Goal: Task Accomplishment & Management: Manage account settings

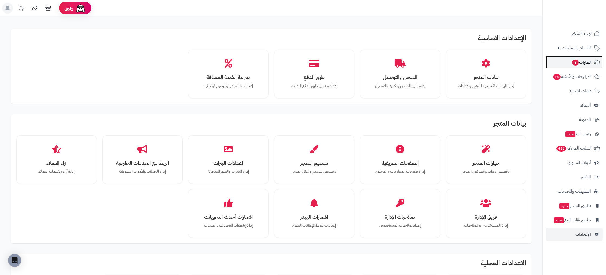
click at [593, 64] on link "الطلبات 8" at bounding box center [574, 62] width 57 height 13
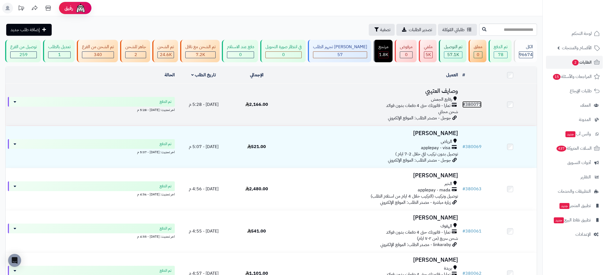
click at [475, 102] on link "# 380071" at bounding box center [472, 104] width 19 height 6
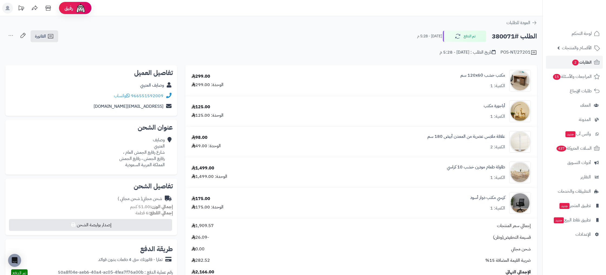
drag, startPoint x: 502, startPoint y: 51, endPoint x: 530, endPoint y: 51, distance: 28.4
click at [531, 51] on div "POS-NT/27201" at bounding box center [519, 52] width 37 height 6
copy div "POS-NT/27201"
click at [569, 66] on link "الطلبات 2" at bounding box center [574, 62] width 57 height 13
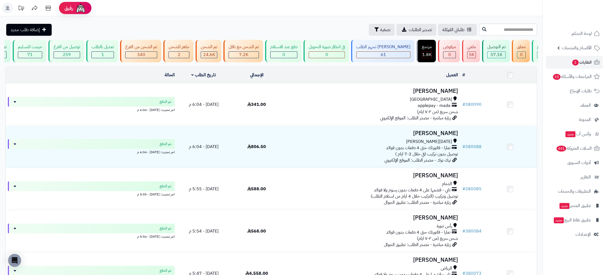
scroll to position [0, -69]
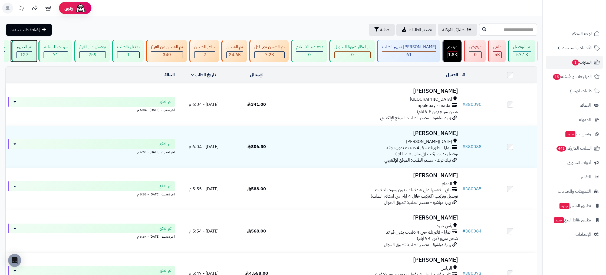
click at [32, 47] on div "تم التجهيز" at bounding box center [25, 47] width 16 height 6
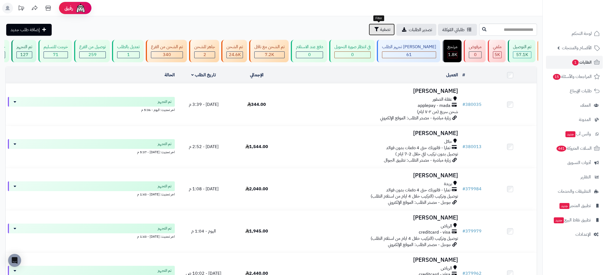
click at [388, 29] on button "تصفية" at bounding box center [382, 30] width 26 height 12
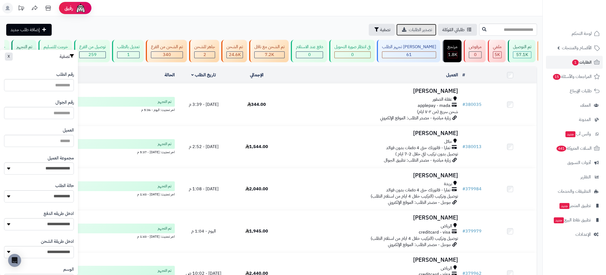
click at [418, 28] on span "تصدير الطلبات" at bounding box center [420, 30] width 23 height 6
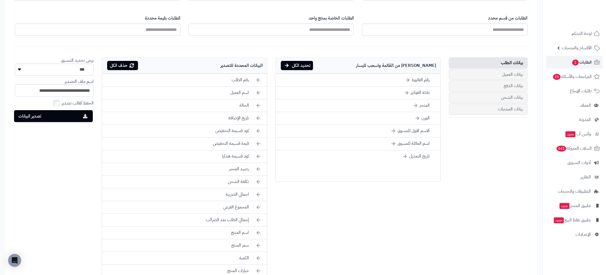
scroll to position [191, 0]
click at [257, 92] on icon at bounding box center [259, 92] width 4 height 6
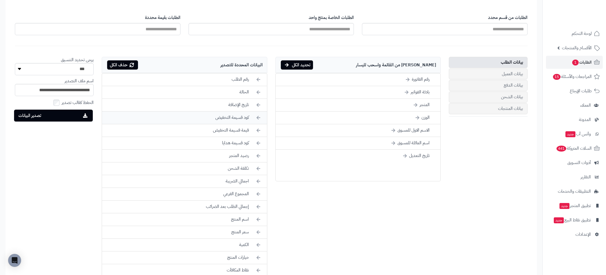
click at [259, 105] on icon at bounding box center [259, 105] width 4 height 6
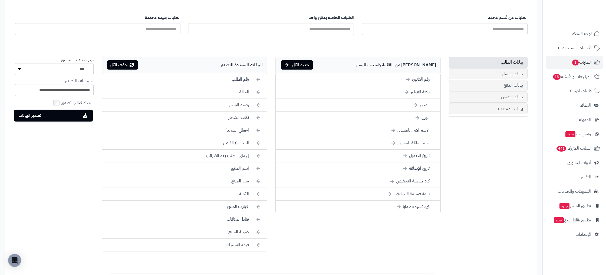
click at [259, 115] on icon at bounding box center [259, 118] width 4 height 6
click at [259, 105] on icon at bounding box center [259, 105] width 4 height 6
click at [259, 115] on icon at bounding box center [259, 118] width 4 height 6
click at [259, 105] on icon at bounding box center [259, 105] width 4 height 6
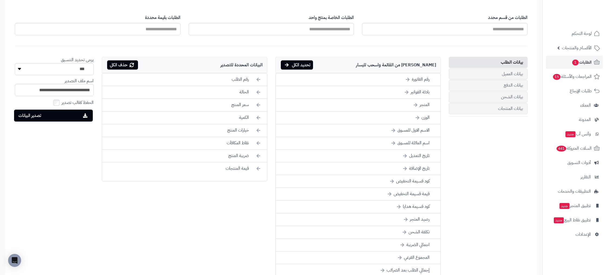
click at [259, 105] on icon at bounding box center [259, 105] width 4 height 6
click at [259, 115] on icon at bounding box center [259, 118] width 4 height 6
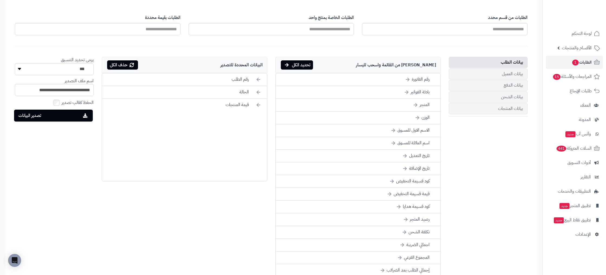
click at [259, 105] on icon at bounding box center [259, 105] width 4 height 6
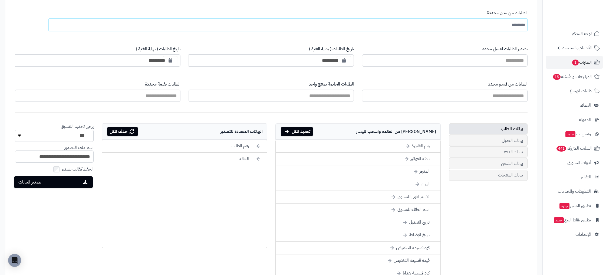
scroll to position [124, 0]
click at [510, 23] on input "text" at bounding box center [513, 25] width 23 height 10
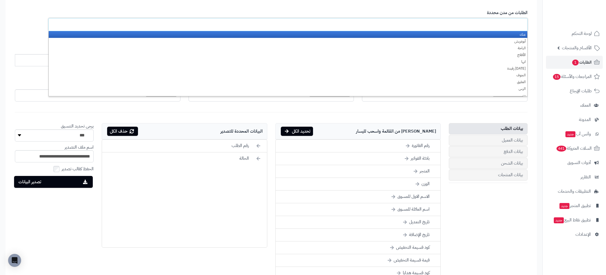
click at [510, 23] on input "text" at bounding box center [513, 25] width 23 height 10
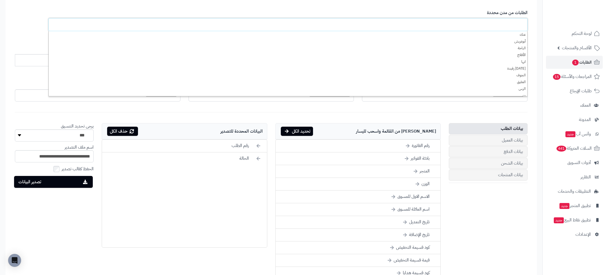
scroll to position [3, 0]
click at [448, 110] on form "**********" at bounding box center [271, 160] width 524 height 393
type input "**********"
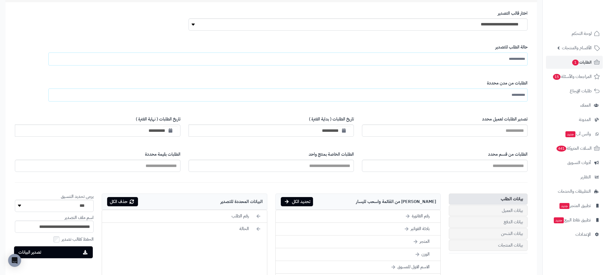
scroll to position [52, 0]
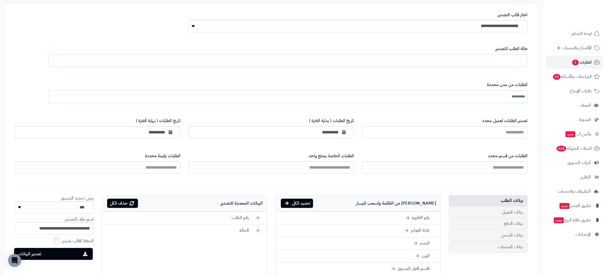
click at [507, 64] on input "text" at bounding box center [512, 61] width 25 height 10
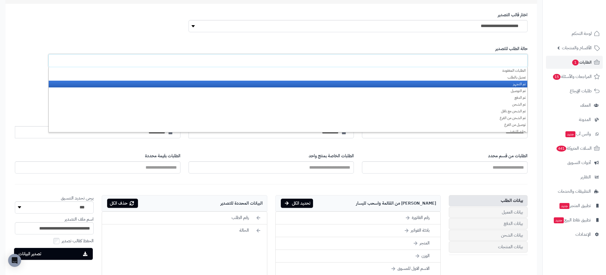
click at [521, 85] on li "تم التجهيز" at bounding box center [288, 84] width 479 height 7
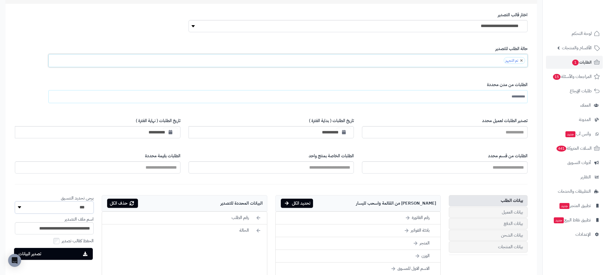
click at [82, 210] on select "*** **** ***" at bounding box center [54, 207] width 79 height 12
select select "***"
click at [15, 201] on select "*** **** ***" at bounding box center [54, 207] width 79 height 12
click at [76, 254] on button "تصدير البيانات" at bounding box center [53, 254] width 79 height 12
click at [585, 64] on span "الطلبات 1" at bounding box center [582, 62] width 20 height 8
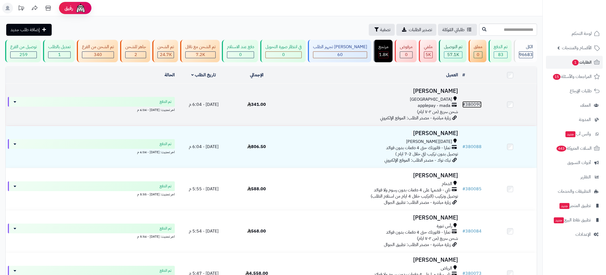
click at [477, 101] on link "# 380090" at bounding box center [472, 104] width 19 height 6
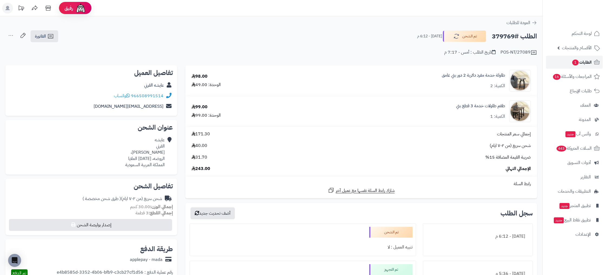
click at [583, 62] on span "الطلبات 1" at bounding box center [582, 62] width 20 height 8
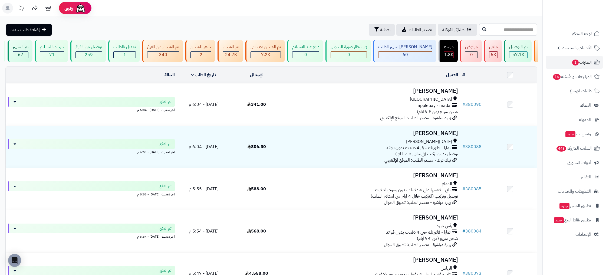
scroll to position [0, -69]
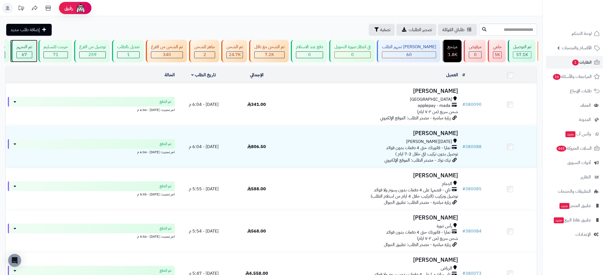
click at [32, 50] on div "تم التجهيز" at bounding box center [25, 47] width 16 height 6
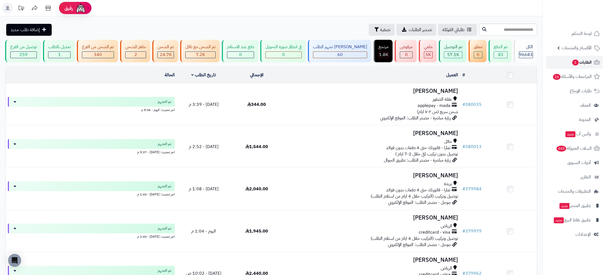
click at [586, 58] on link "الطلبات 1" at bounding box center [574, 62] width 57 height 13
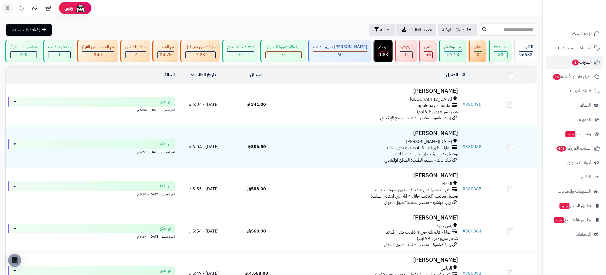
click at [589, 64] on span "الطلبات 1" at bounding box center [582, 62] width 20 height 8
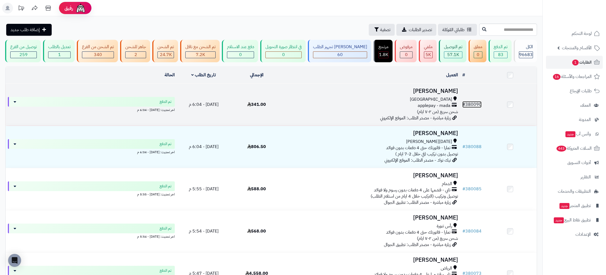
click at [476, 101] on link "# 380090" at bounding box center [472, 104] width 19 height 6
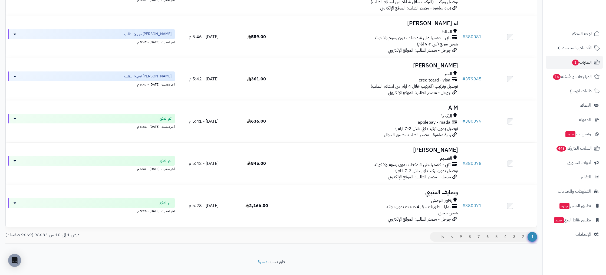
scroll to position [290, 0]
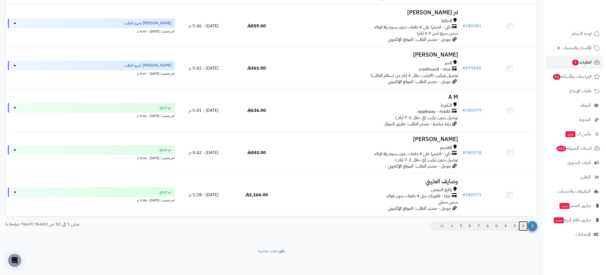
click at [525, 226] on link "2" at bounding box center [523, 226] width 9 height 10
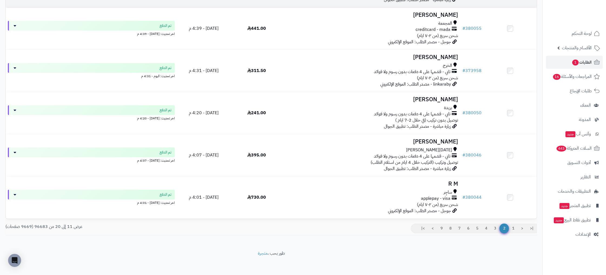
scroll to position [290, 0]
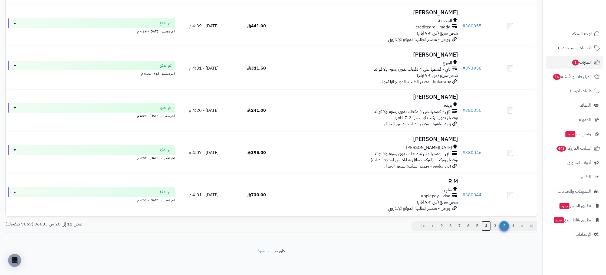
click at [482, 228] on link "4" at bounding box center [486, 226] width 9 height 10
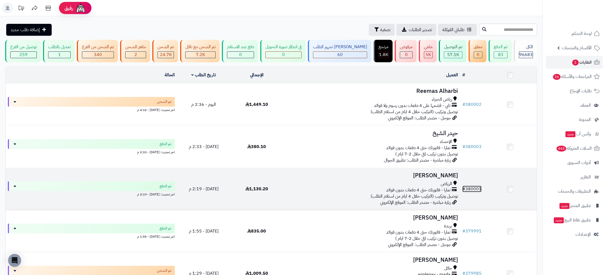
click at [473, 189] on link "# 380001" at bounding box center [472, 189] width 19 height 6
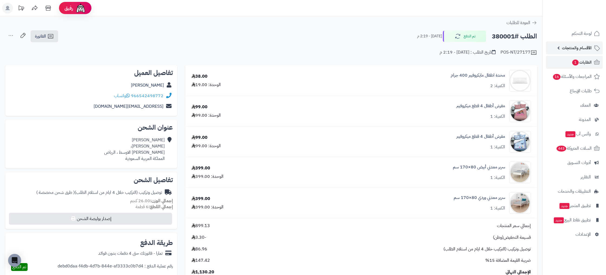
click at [581, 41] on link "الأقسام والمنتجات" at bounding box center [574, 47] width 57 height 13
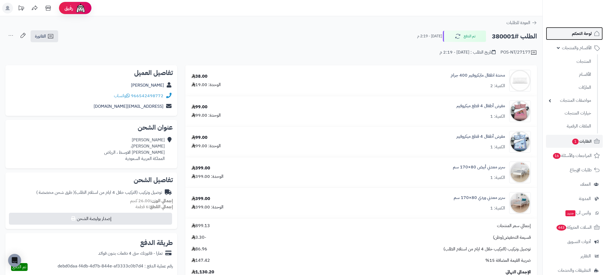
click at [582, 35] on span "لوحة التحكم" at bounding box center [582, 34] width 20 height 8
click at [576, 126] on link "الملفات الرقمية" at bounding box center [570, 125] width 48 height 11
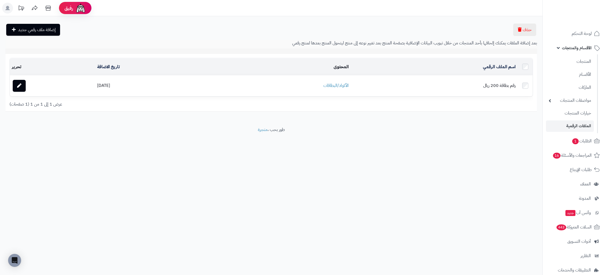
click at [585, 129] on link "الملفات الرقمية" at bounding box center [570, 125] width 48 height 11
click at [35, 31] on span "إضافة ملف رقمي جديد" at bounding box center [37, 30] width 38 height 6
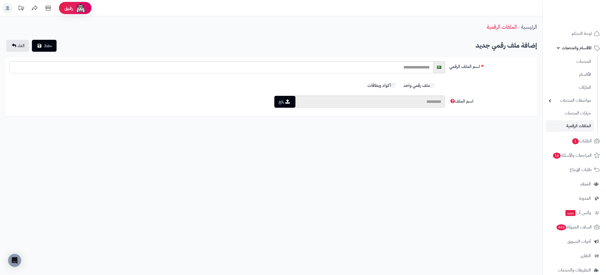
click at [377, 83] on label "أكواد وبطاقات" at bounding box center [382, 86] width 28 height 6
drag, startPoint x: 416, startPoint y: 85, endPoint x: 394, endPoint y: 83, distance: 21.7
click at [416, 85] on label "ملف رقمي واحد" at bounding box center [419, 86] width 31 height 6
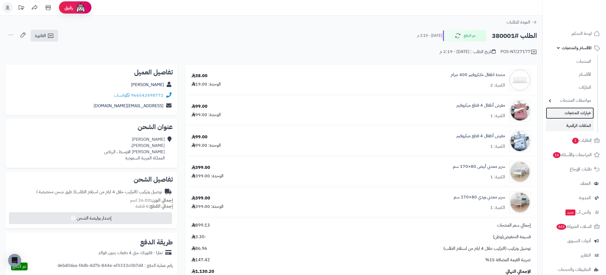
click at [587, 113] on link "خيارات المنتجات" at bounding box center [570, 112] width 48 height 11
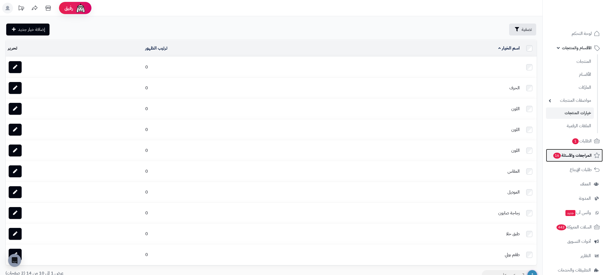
click at [588, 155] on span "المراجعات والأسئلة 16" at bounding box center [572, 156] width 39 height 8
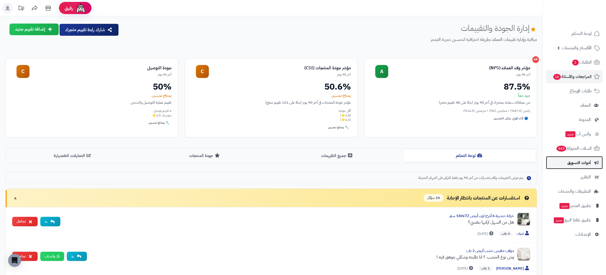
click at [581, 165] on span "أدوات التسويق" at bounding box center [580, 163] width 24 height 8
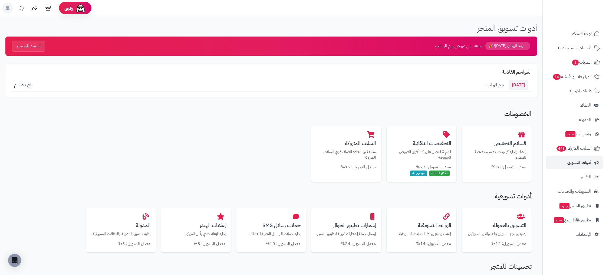
click at [500, 86] on span "يوم الرواتب" at bounding box center [495, 85] width 18 height 6
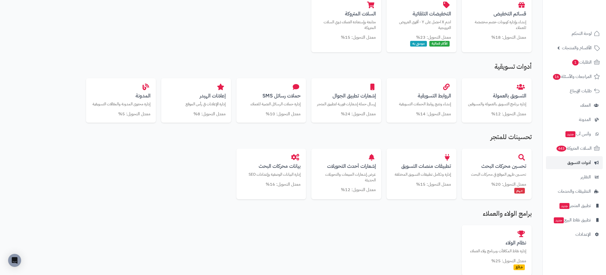
scroll to position [131, 0]
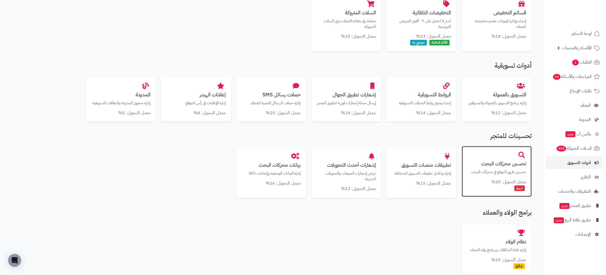
click at [498, 167] on h3 "تحسين محركات البحث" at bounding box center [497, 164] width 59 height 6
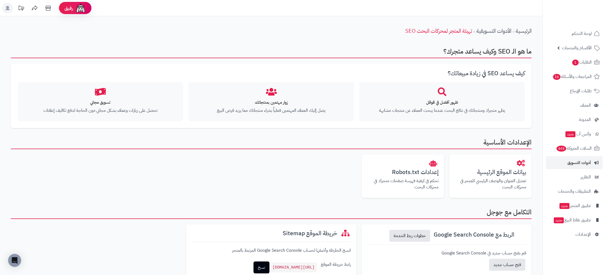
scroll to position [15, 0]
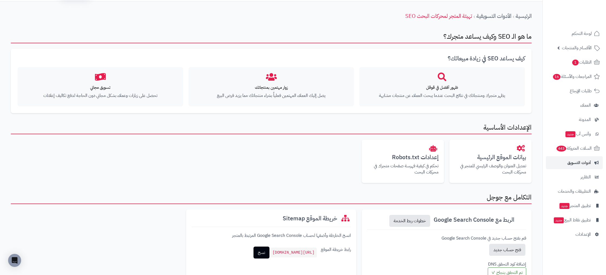
click at [443, 80] on icon at bounding box center [442, 77] width 9 height 9
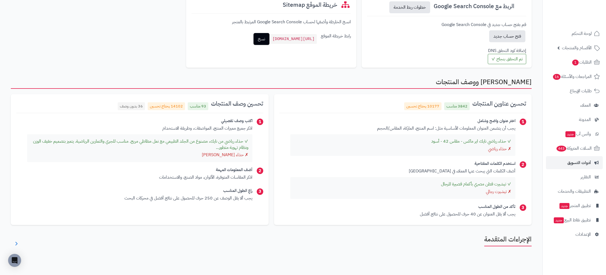
scroll to position [231, 0]
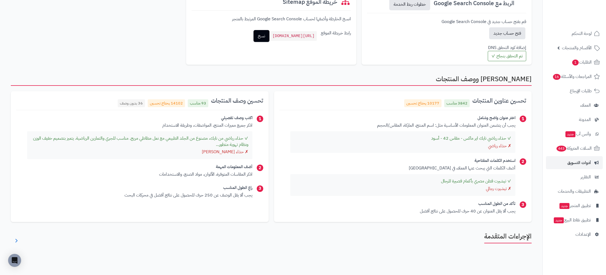
click at [165, 104] on span "14102 يحتاج تحسين" at bounding box center [166, 103] width 37 height 8
click at [157, 107] on span "14102 يحتاج تحسين" at bounding box center [166, 103] width 37 height 8
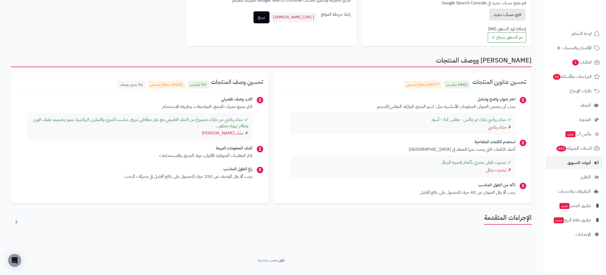
scroll to position [259, 0]
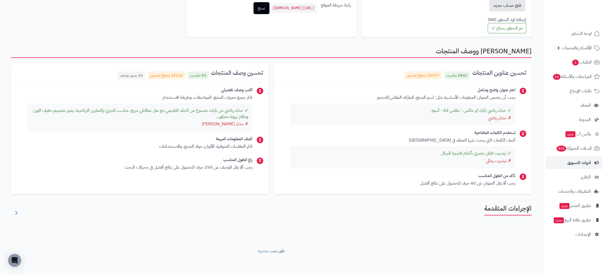
click at [501, 206] on h2 "الإجراءات المتقدمة" at bounding box center [508, 210] width 47 height 10
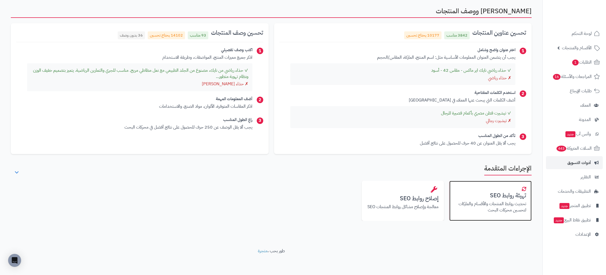
click at [482, 200] on div "تهيئة روابط SEO تحديث روابط المنتجات والأقسام والماركات لتحسين محركات البحث" at bounding box center [491, 201] width 82 height 40
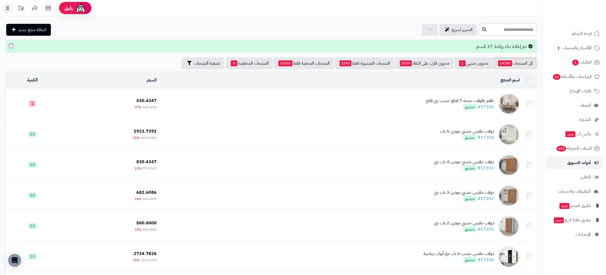
click at [578, 163] on span "أدوات التسويق" at bounding box center [580, 163] width 24 height 8
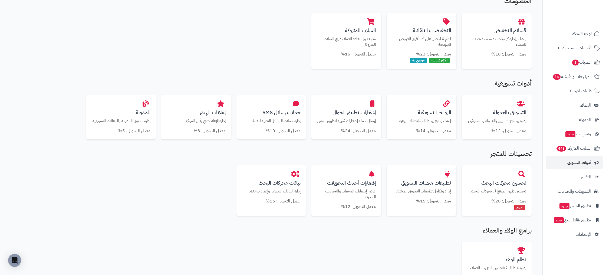
scroll to position [113, 0]
click at [440, 33] on div "التخفيضات التلقائية اشترِ X احصل على Y - أقوى العروض الترويجية معدل التحويل: 23…" at bounding box center [422, 39] width 70 height 56
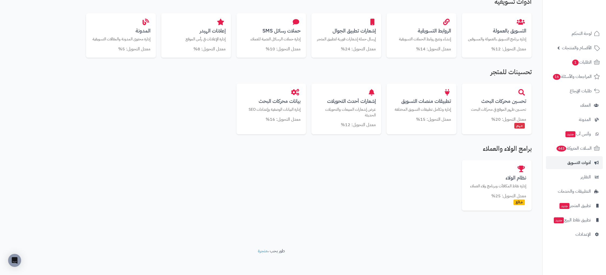
scroll to position [200, 0]
click at [481, 176] on h3 "نظام الولاء" at bounding box center [497, 177] width 59 height 6
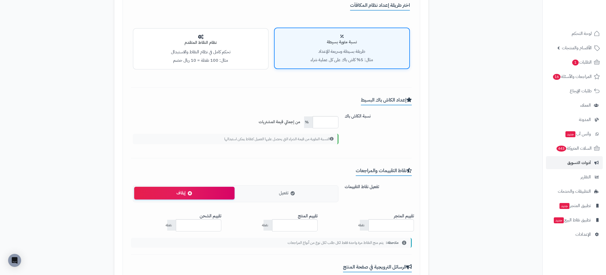
scroll to position [167, 0]
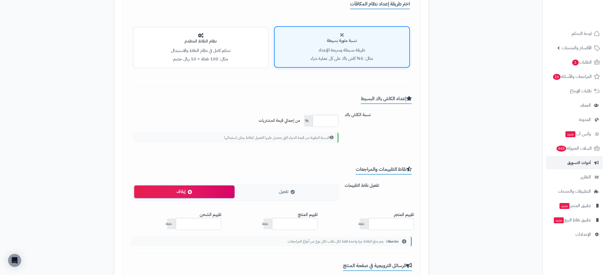
drag, startPoint x: 193, startPoint y: 53, endPoint x: 198, endPoint y: 53, distance: 4.9
click at [192, 53] on p "تحكم كامل في نظام النقاط والاستبدال" at bounding box center [201, 51] width 124 height 6
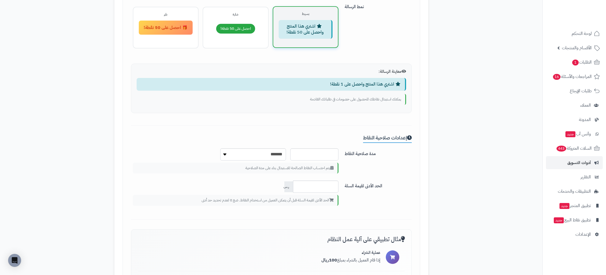
scroll to position [607, 0]
click at [256, 149] on select "*** ******* *** ***** ***" at bounding box center [253, 154] width 66 height 12
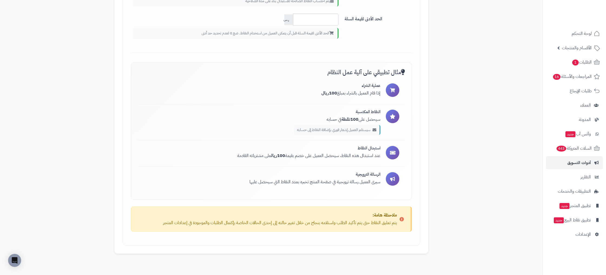
scroll to position [772, 0]
drag, startPoint x: 359, startPoint y: 99, endPoint x: 324, endPoint y: 101, distance: 35.5
click at [318, 96] on div "عملية الشراء إذا قام العميل بالشراء بمبلغ 100 ريال" at bounding box center [271, 92] width 267 height 26
drag, startPoint x: 343, startPoint y: 120, endPoint x: 319, endPoint y: 119, distance: 24.1
click at [319, 119] on p "سيحصل على 100 نقطة في حسابه" at bounding box center [337, 120] width 87 height 6
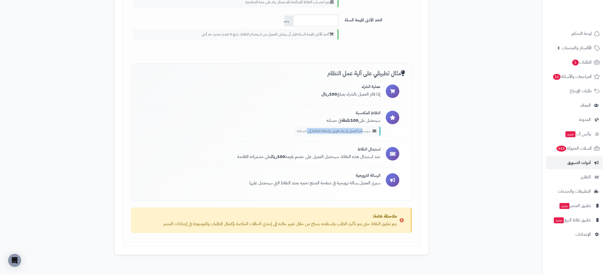
drag, startPoint x: 360, startPoint y: 132, endPoint x: 305, endPoint y: 131, distance: 54.2
click at [305, 131] on span "سيستلم العميل إشعار فوري بإضافة النقاط إلى حسابه" at bounding box center [333, 130] width 73 height 5
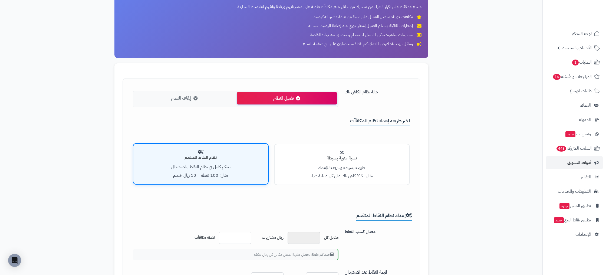
scroll to position [0, 0]
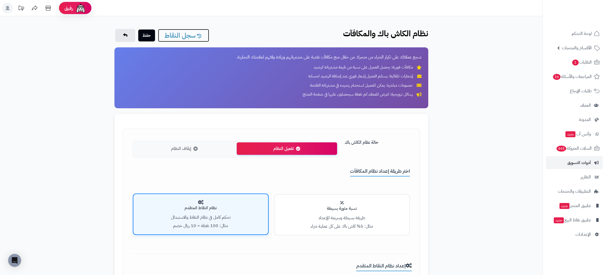
click at [178, 34] on link "سجل النقاط" at bounding box center [183, 35] width 51 height 13
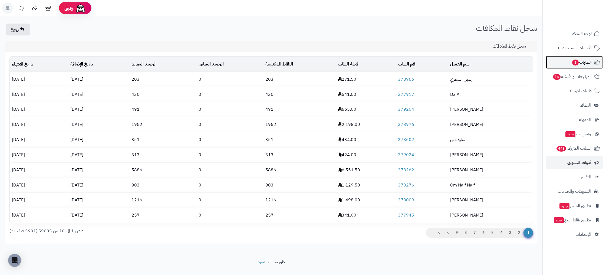
click at [595, 61] on icon at bounding box center [597, 62] width 6 height 6
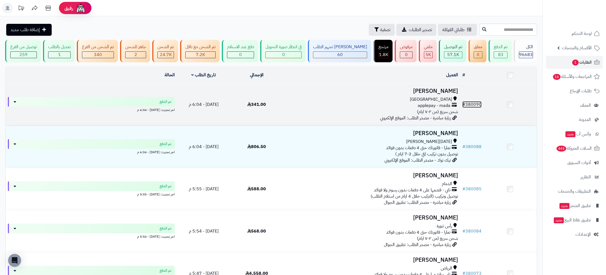
click at [477, 107] on link "# 380090" at bounding box center [472, 104] width 19 height 6
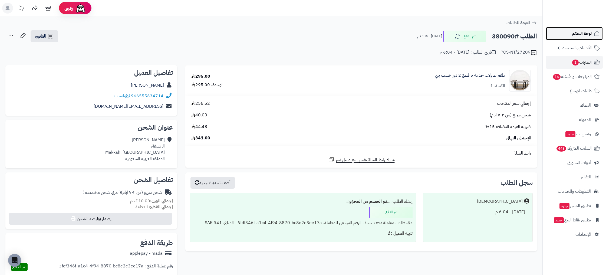
click at [581, 35] on span "لوحة التحكم" at bounding box center [582, 34] width 20 height 8
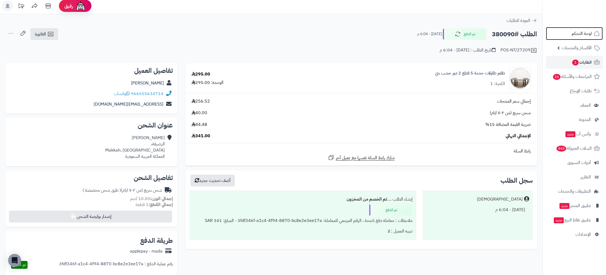
scroll to position [4, 0]
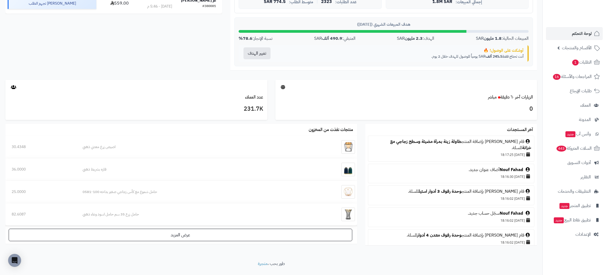
scroll to position [232, 0]
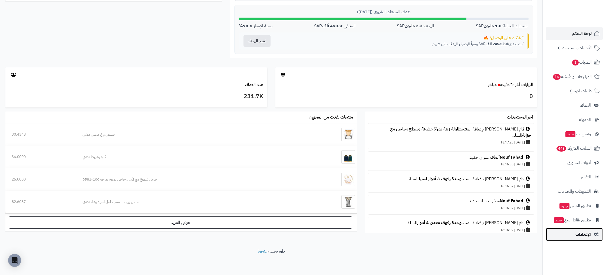
click at [584, 229] on link "الإعدادات" at bounding box center [574, 234] width 57 height 13
